Goal: Task Accomplishment & Management: Use online tool/utility

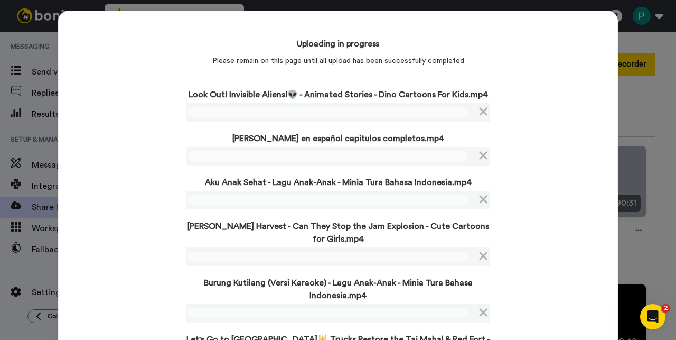
click at [143, 209] on div "Uploading in progress Please remain on this page until all upload has been succ…" at bounding box center [338, 206] width 560 height 390
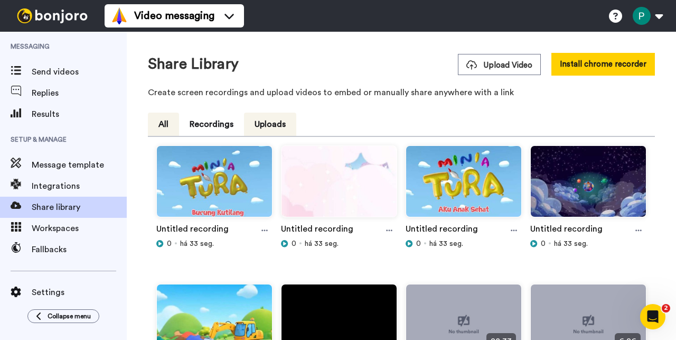
click at [167, 128] on button "All" at bounding box center [163, 123] width 31 height 23
